Goal: Entertainment & Leisure: Consume media (video, audio)

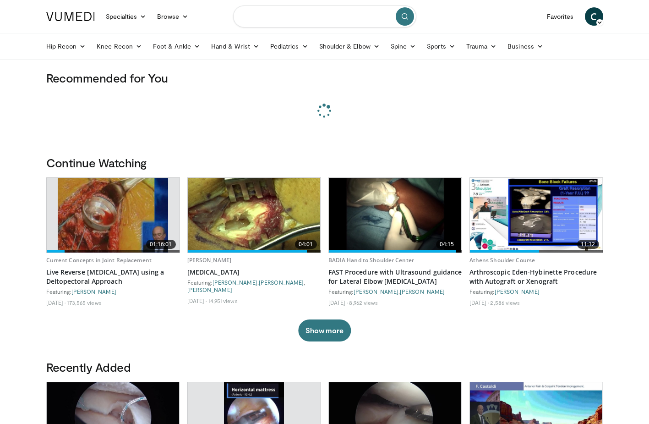
click at [289, 17] on input "Search topics, interventions" at bounding box center [324, 16] width 183 height 22
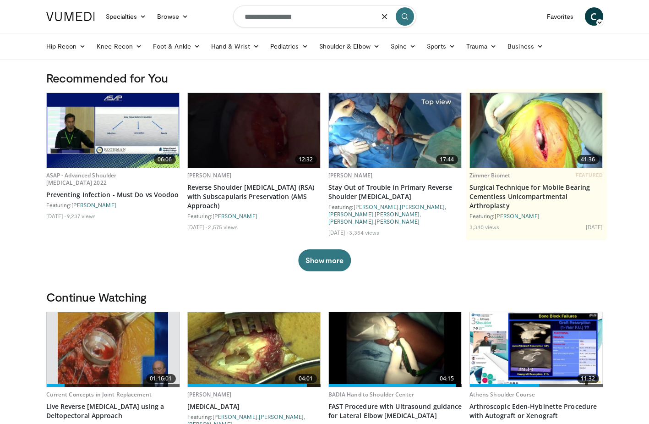
type input "**********"
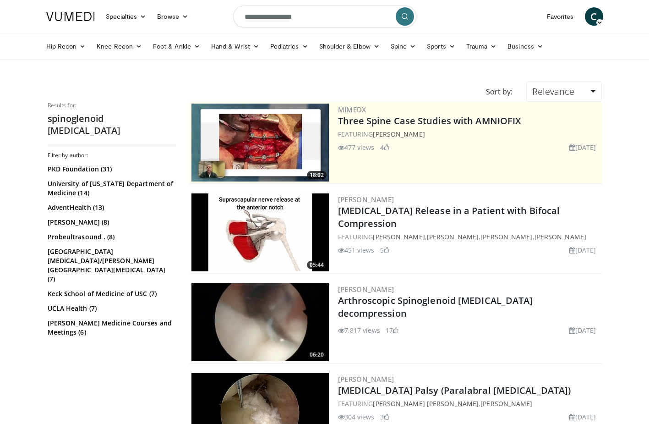
scroll to position [92, 0]
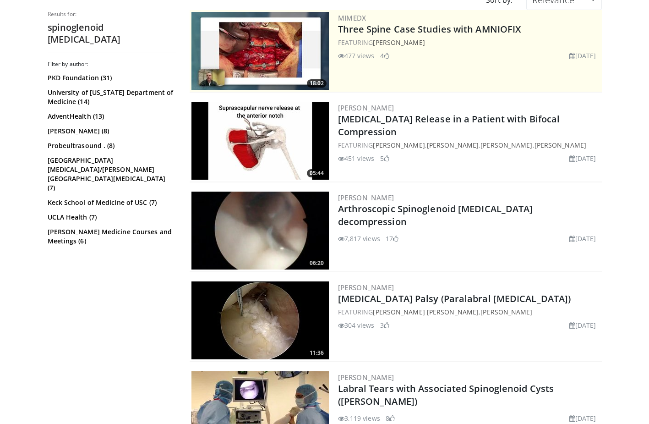
click at [267, 235] on img at bounding box center [259, 230] width 137 height 78
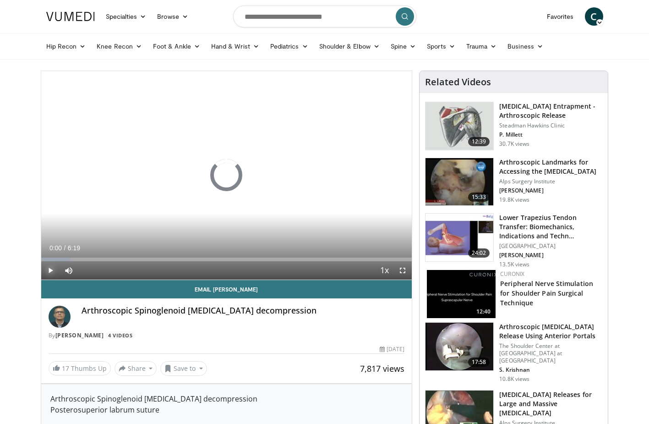
click at [50, 270] on span "Video Player" at bounding box center [50, 270] width 18 height 18
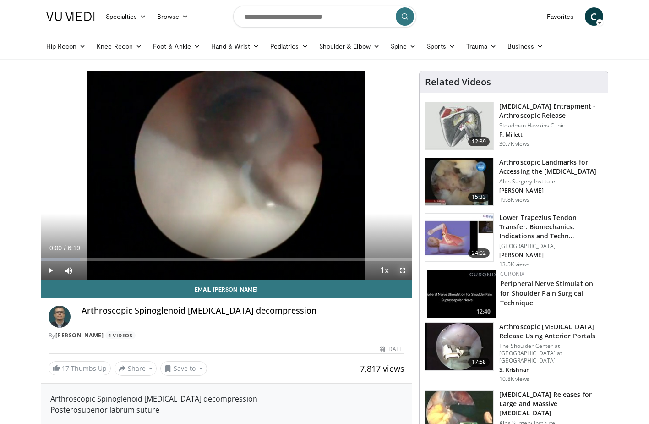
click at [404, 268] on span "Video Player" at bounding box center [402, 270] width 18 height 18
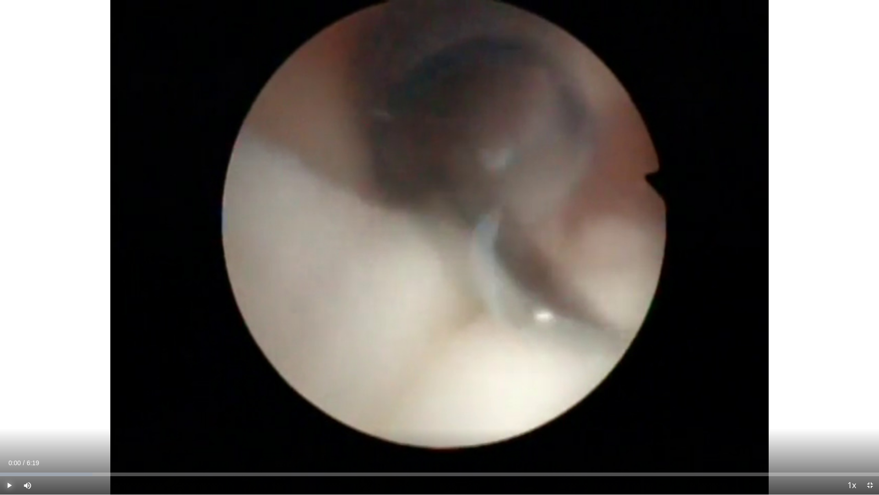
click at [9, 423] on span "Video Player" at bounding box center [9, 485] width 18 height 18
click at [97, 423] on div "Current Time 0:03 / Duration 6:19 Pause Skip Backward Skip Forward Mute 100% Lo…" at bounding box center [439, 485] width 879 height 18
click at [98, 423] on div "Loaded : 13.13% 0:07 0:43" at bounding box center [439, 474] width 879 height 4
click at [230, 423] on div "Loaded : 28.90% 0:47 1:39" at bounding box center [439, 474] width 879 height 4
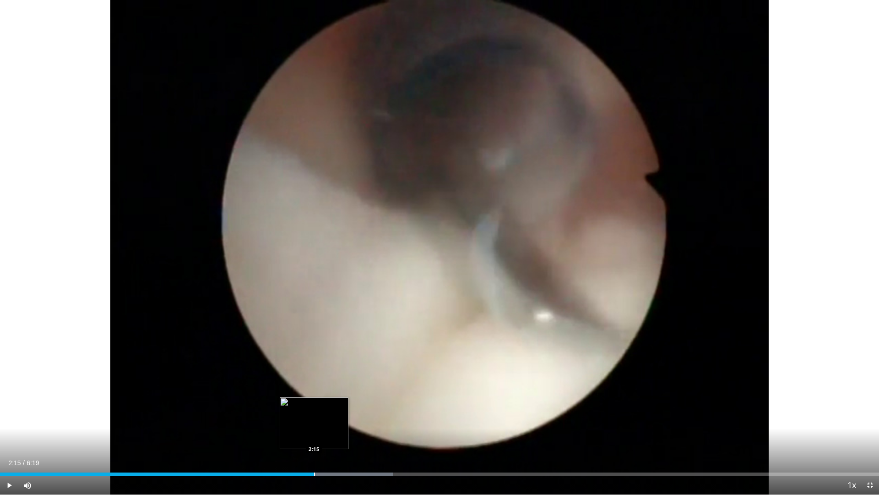
click at [314, 423] on div "Progress Bar" at bounding box center [314, 474] width 1 height 4
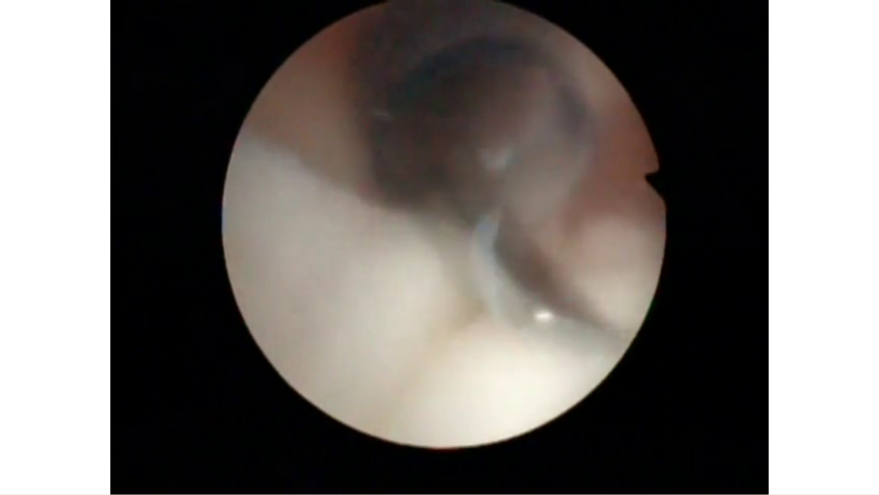
click at [419, 423] on div "10 seconds Tap to unmute" at bounding box center [439, 247] width 879 height 494
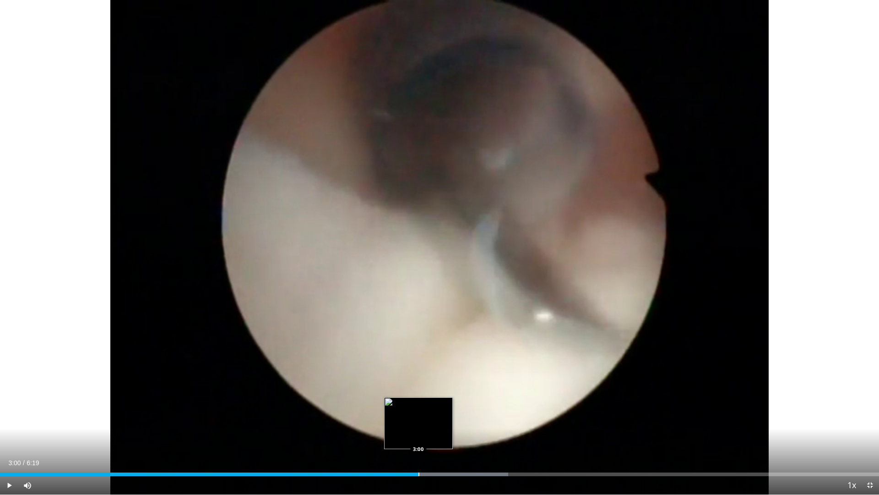
click at [419, 423] on div "Progress Bar" at bounding box center [419, 474] width 1 height 4
click at [9, 423] on span "Video Player" at bounding box center [9, 485] width 18 height 18
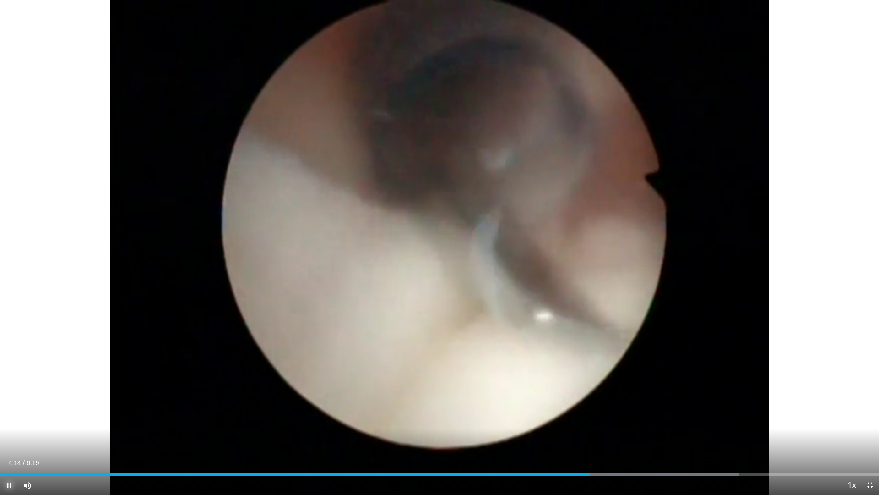
drag, startPoint x: 9, startPoint y: 485, endPoint x: 10, endPoint y: 477, distance: 7.8
click at [9, 423] on span "Video Player" at bounding box center [9, 485] width 18 height 18
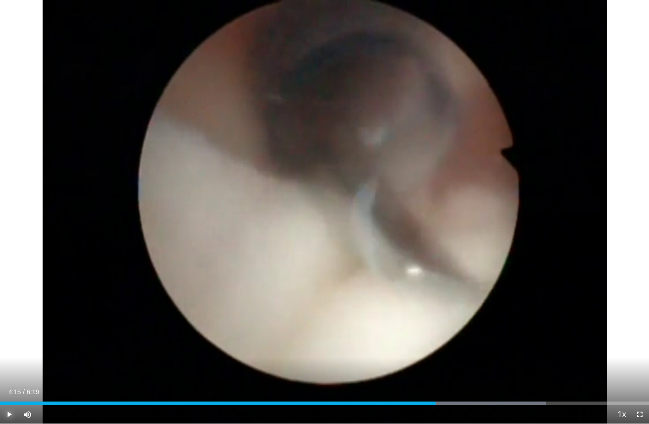
scroll to position [458, 0]
